Goal: Task Accomplishment & Management: Complete application form

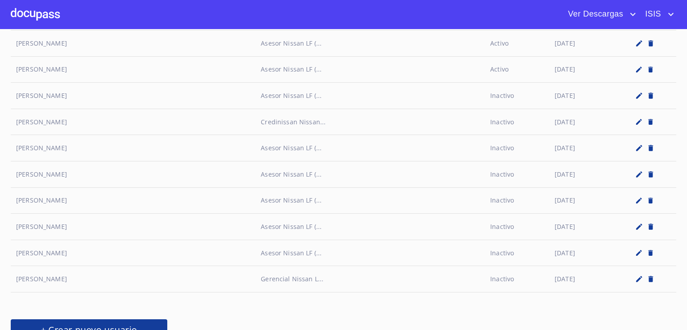
scroll to position [4122, 0]
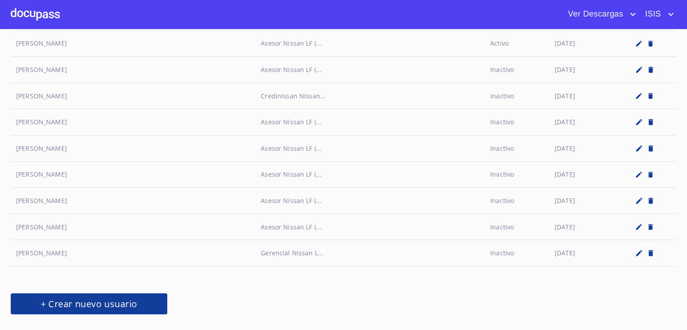
click at [136, 296] on span "+ Crear nuevo usuario" at bounding box center [88, 304] width 135 height 16
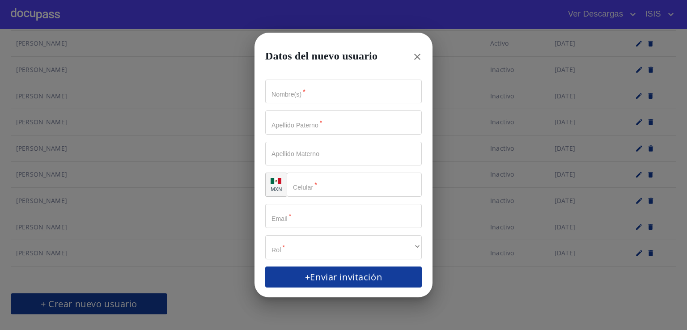
click at [302, 95] on input "Nombre(s)   *" at bounding box center [343, 92] width 157 height 24
type input "[PERSON_NAME]"
click at [303, 126] on input "Nombre(s)   *" at bounding box center [343, 123] width 157 height 24
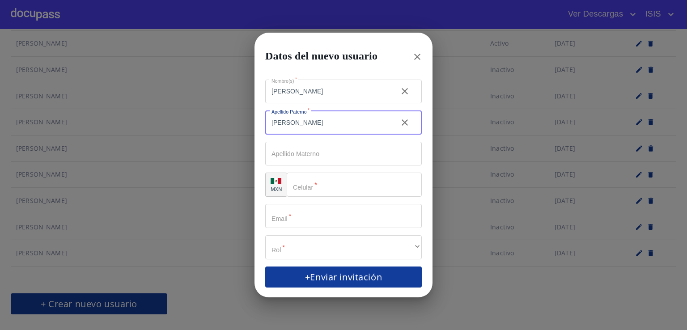
type input "[PERSON_NAME]"
click at [314, 212] on input "Nombre(s)   *" at bounding box center [343, 216] width 157 height 24
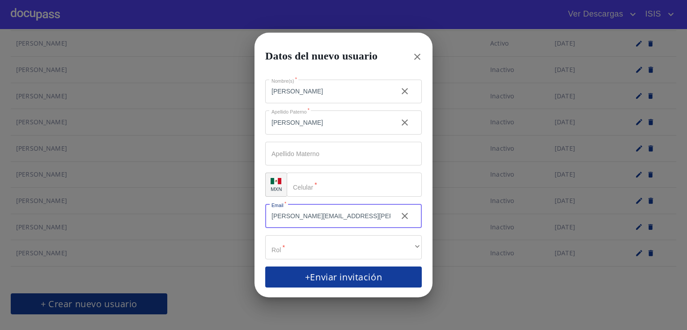
type input "[PERSON_NAME][EMAIL_ADDRESS][PERSON_NAME][DOMAIN_NAME]"
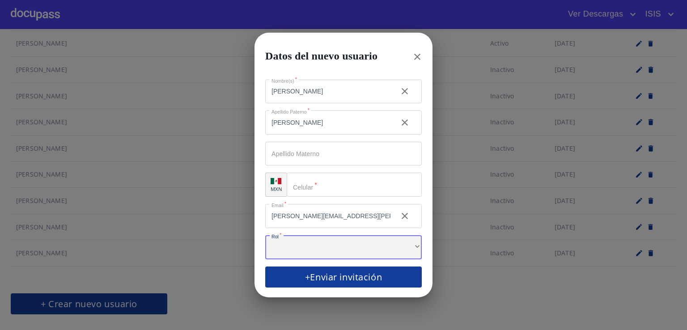
click at [333, 242] on div "​" at bounding box center [343, 247] width 157 height 24
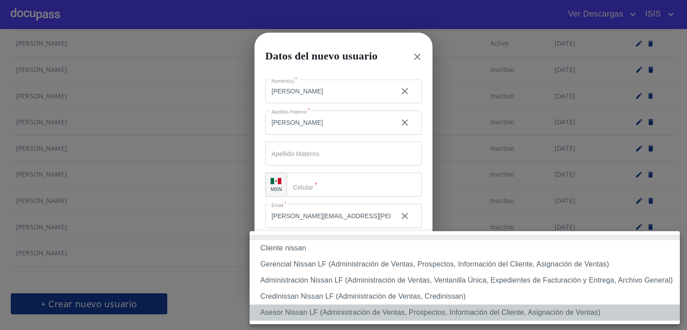
click at [319, 311] on li "Asesor Nissan LF (Administración de Ventas, Prospectos, Información del Cliente…" at bounding box center [465, 313] width 430 height 16
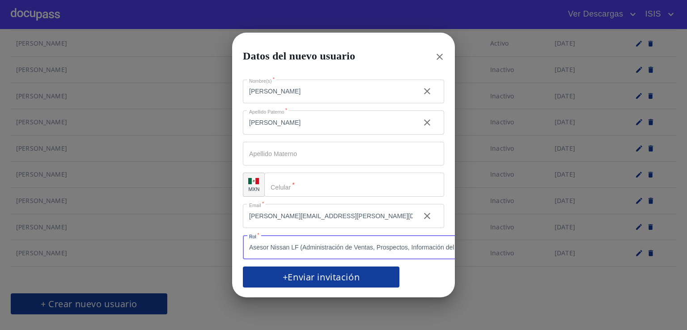
click at [307, 178] on input "Nombre(s)   *" at bounding box center [354, 185] width 180 height 24
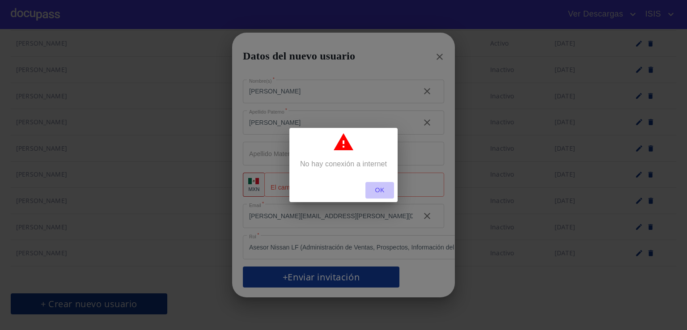
click at [377, 191] on span "OK" at bounding box center [379, 190] width 21 height 11
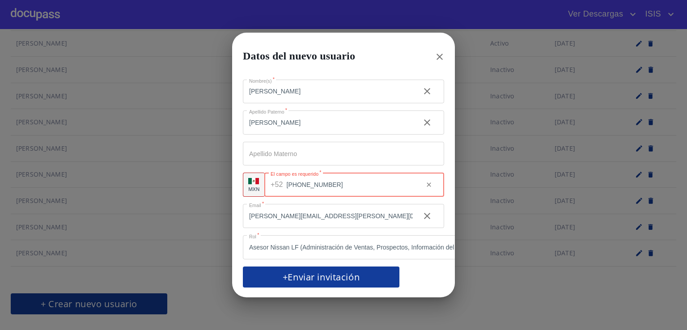
type input "[PHONE_NUMBER]"
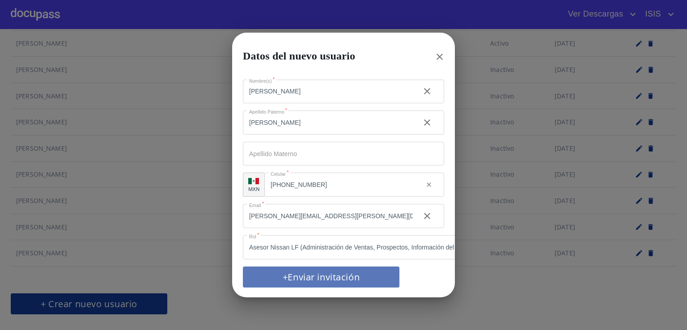
click at [344, 269] on span "+Enviar invitación" at bounding box center [321, 277] width 135 height 16
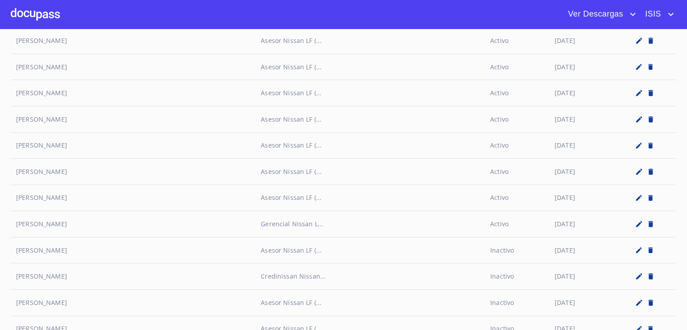
scroll to position [4149, 0]
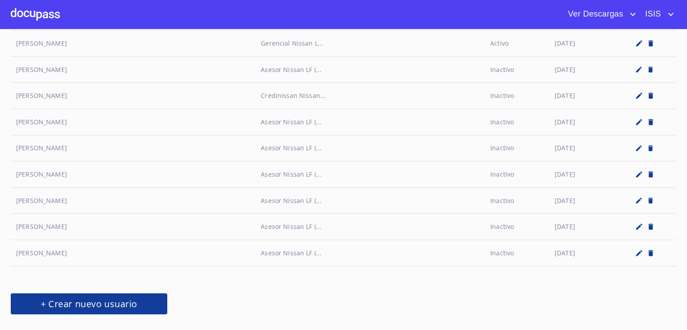
click at [548, 300] on div "Usuarios Nombre Rol Estatus Created Analista Analista nissan LF Activo Analista…" at bounding box center [343, 179] width 687 height 301
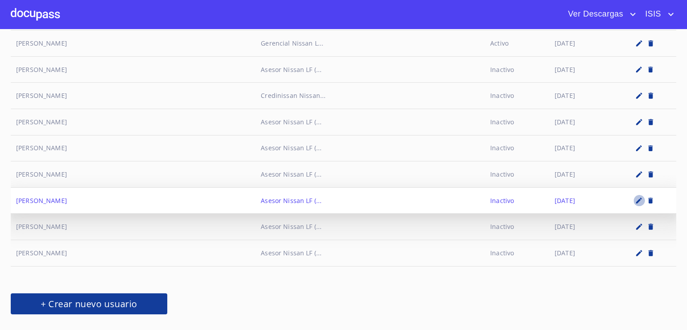
click at [641, 195] on button "button" at bounding box center [640, 201] width 12 height 12
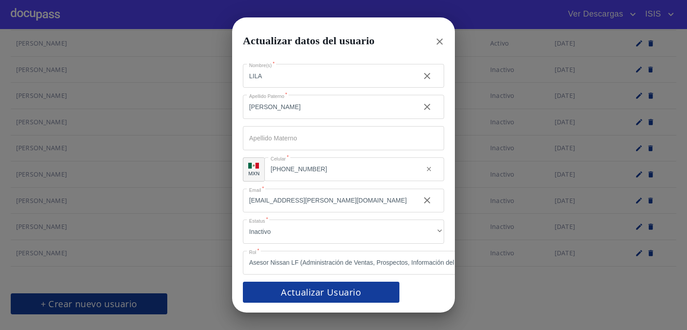
click at [270, 88] on input "SAHOLY RIVAS" at bounding box center [328, 76] width 170 height 24
type input "SAHORY RIVAS"
click at [332, 289] on span "Actualizar Usuario" at bounding box center [321, 293] width 135 height 16
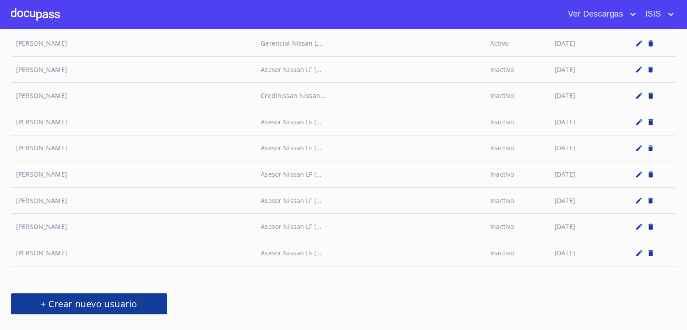
click at [650, 17] on span "ISIS" at bounding box center [651, 14] width 27 height 14
click at [455, 259] on div at bounding box center [343, 165] width 687 height 330
